Goal: Check status

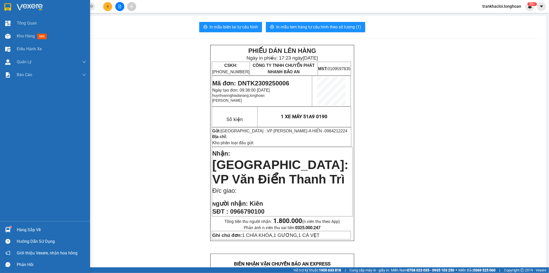
click at [6, 4] on img at bounding box center [7, 7] width 7 height 8
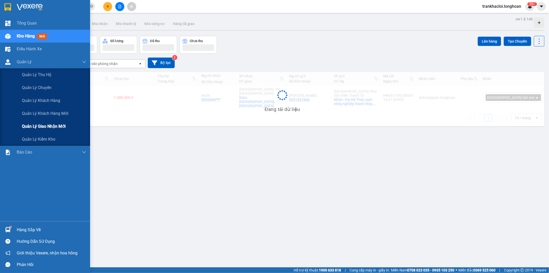
click at [41, 126] on span "Quản lý giao nhận mới" at bounding box center [44, 126] width 44 height 6
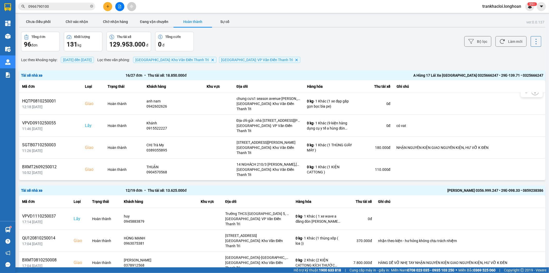
scroll to position [197, 0]
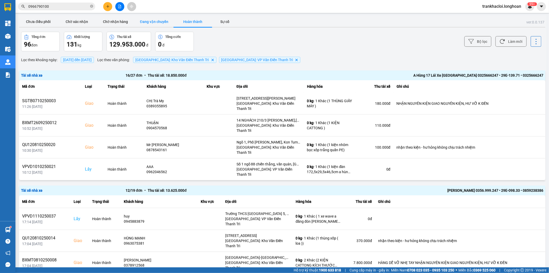
click at [164, 24] on button "Đang vận chuyển" at bounding box center [154, 21] width 39 height 10
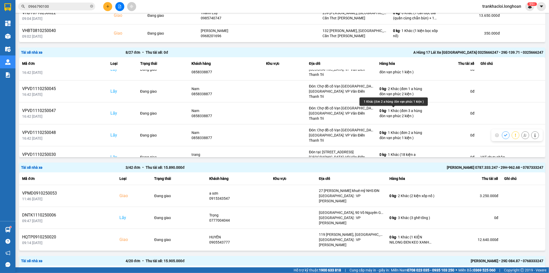
scroll to position [143, 0]
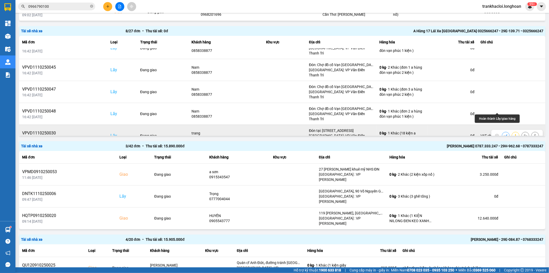
click at [504, 134] on icon at bounding box center [506, 136] width 4 height 4
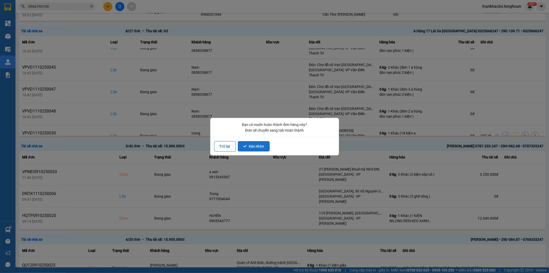
click at [250, 147] on button "Xác nhận" at bounding box center [254, 146] width 32 height 10
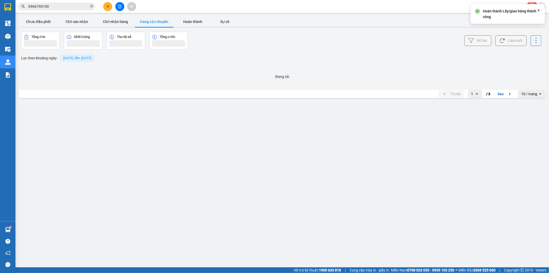
scroll to position [0, 0]
